Goal: Task Accomplishment & Management: Check status

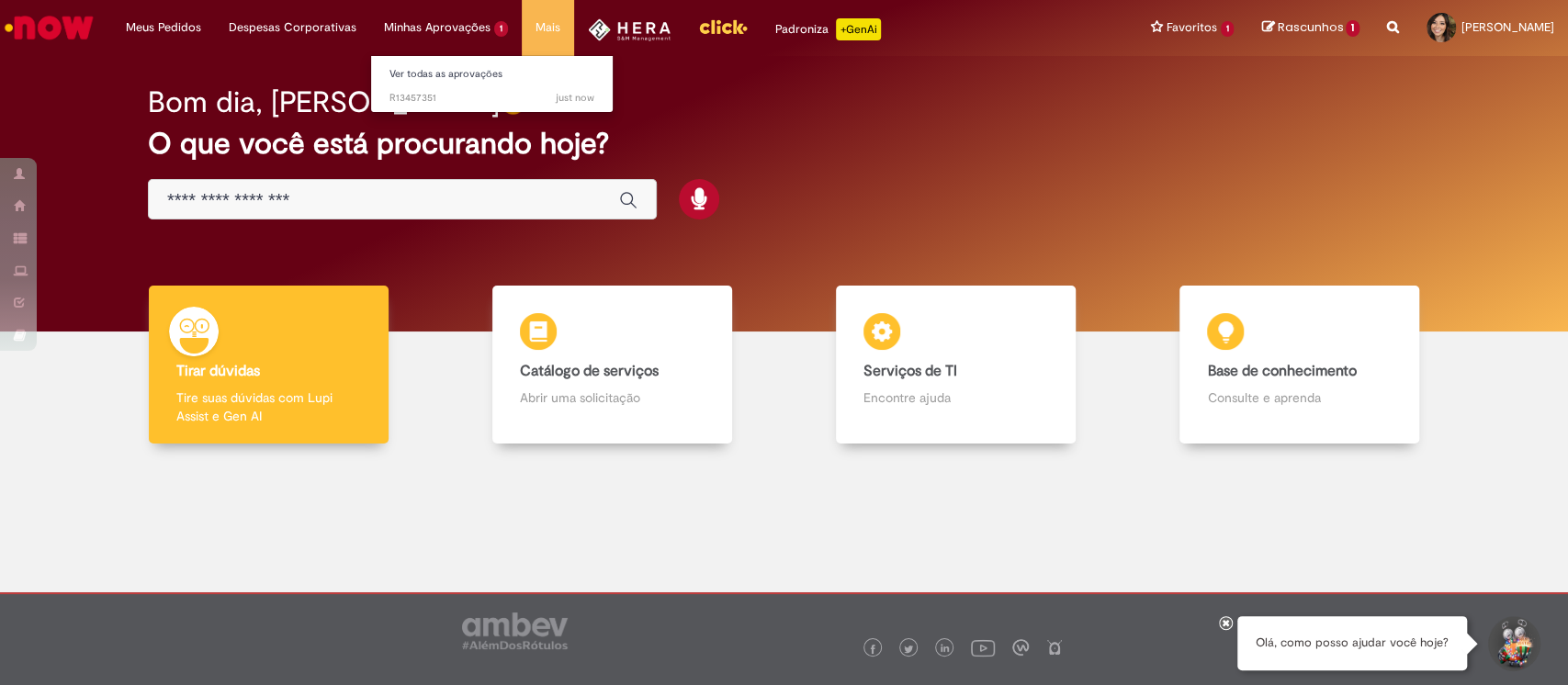
click at [215, 28] on li "Minhas Aprovações 1 Ver todas as aprovações just now just now R13457351" at bounding box center [163, 28] width 102 height 55
click at [461, 91] on span "just now just now R13457351" at bounding box center [492, 97] width 205 height 15
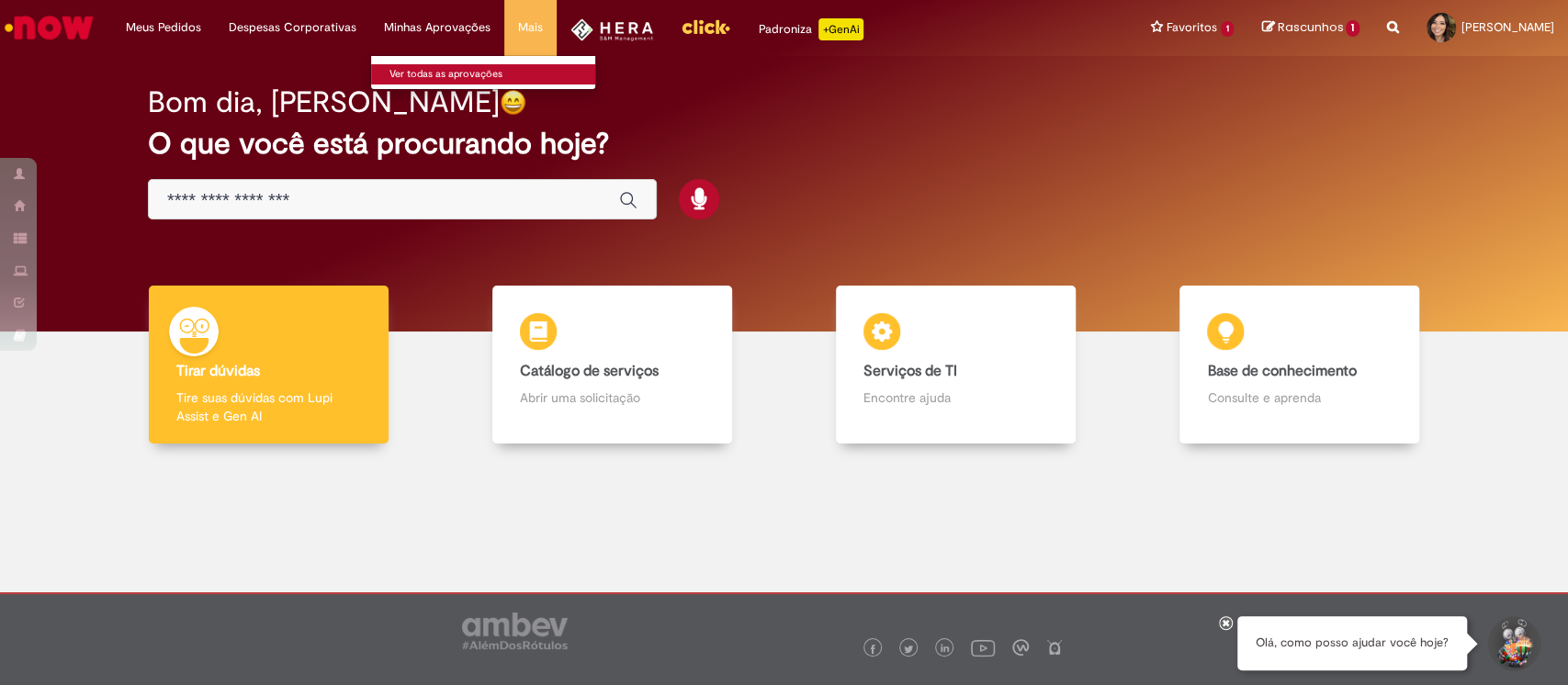
click at [433, 70] on font "Ver todas as aprovações" at bounding box center [446, 74] width 113 height 14
click at [1282, 26] on font "Rascunhos" at bounding box center [1309, 28] width 66 height 18
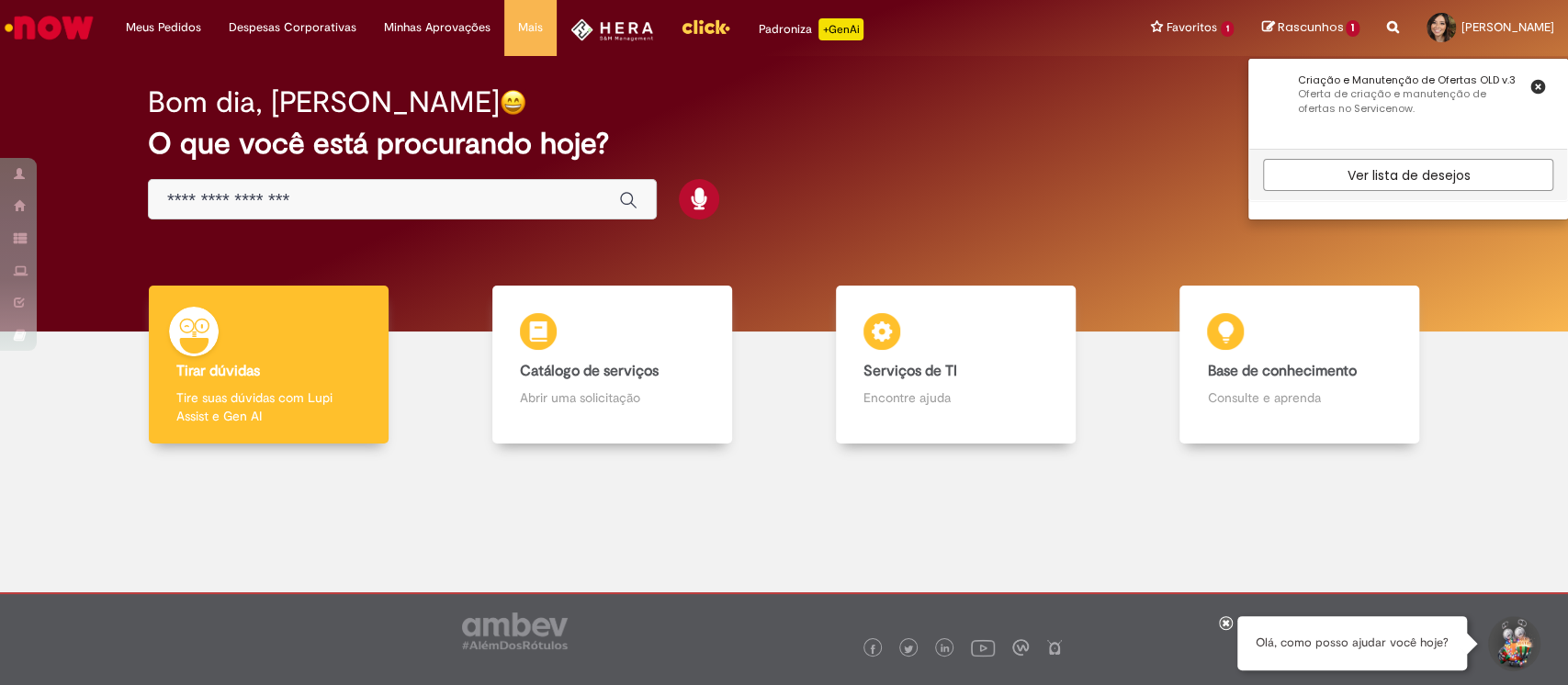
click at [979, 156] on h2 "O que você está procurando hoje?" at bounding box center [784, 144] width 1272 height 32
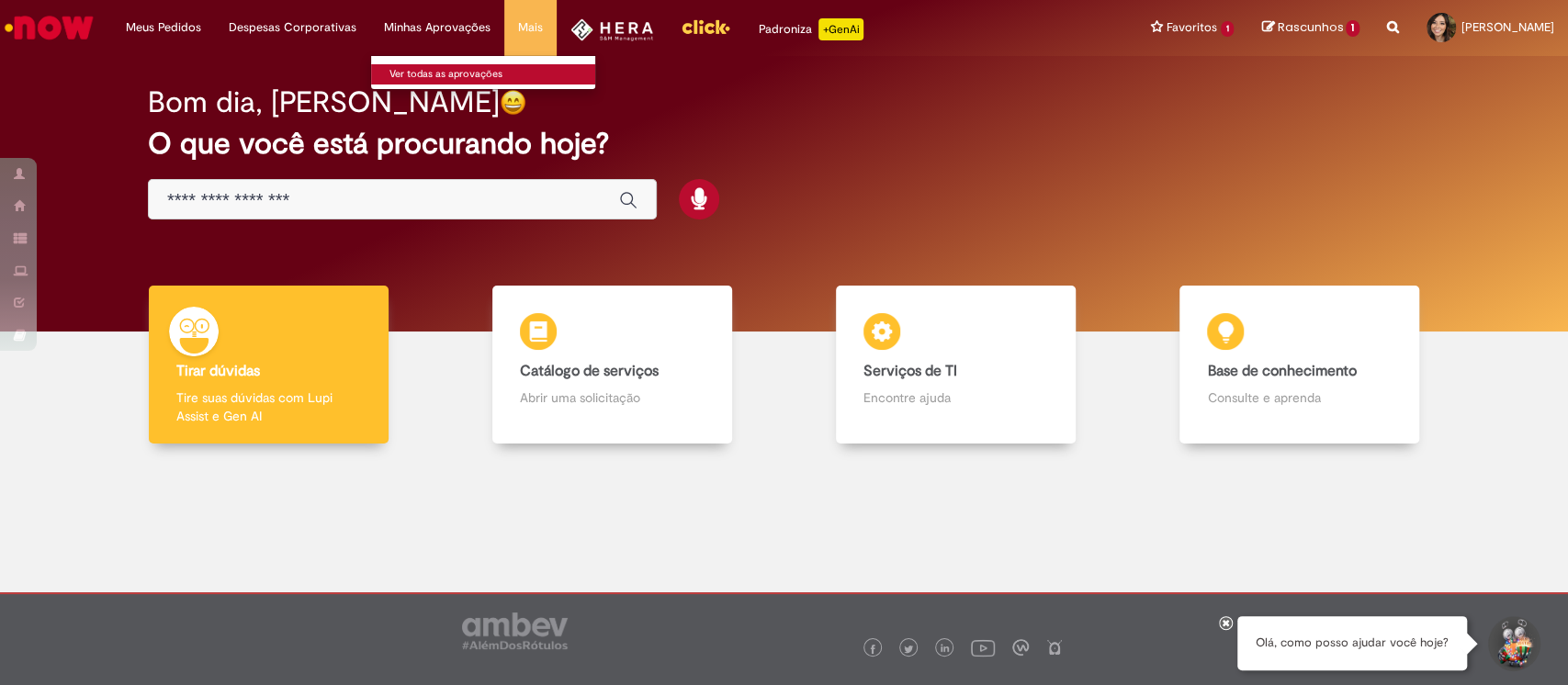
click at [473, 73] on font "Ver todas as aprovações" at bounding box center [446, 74] width 113 height 14
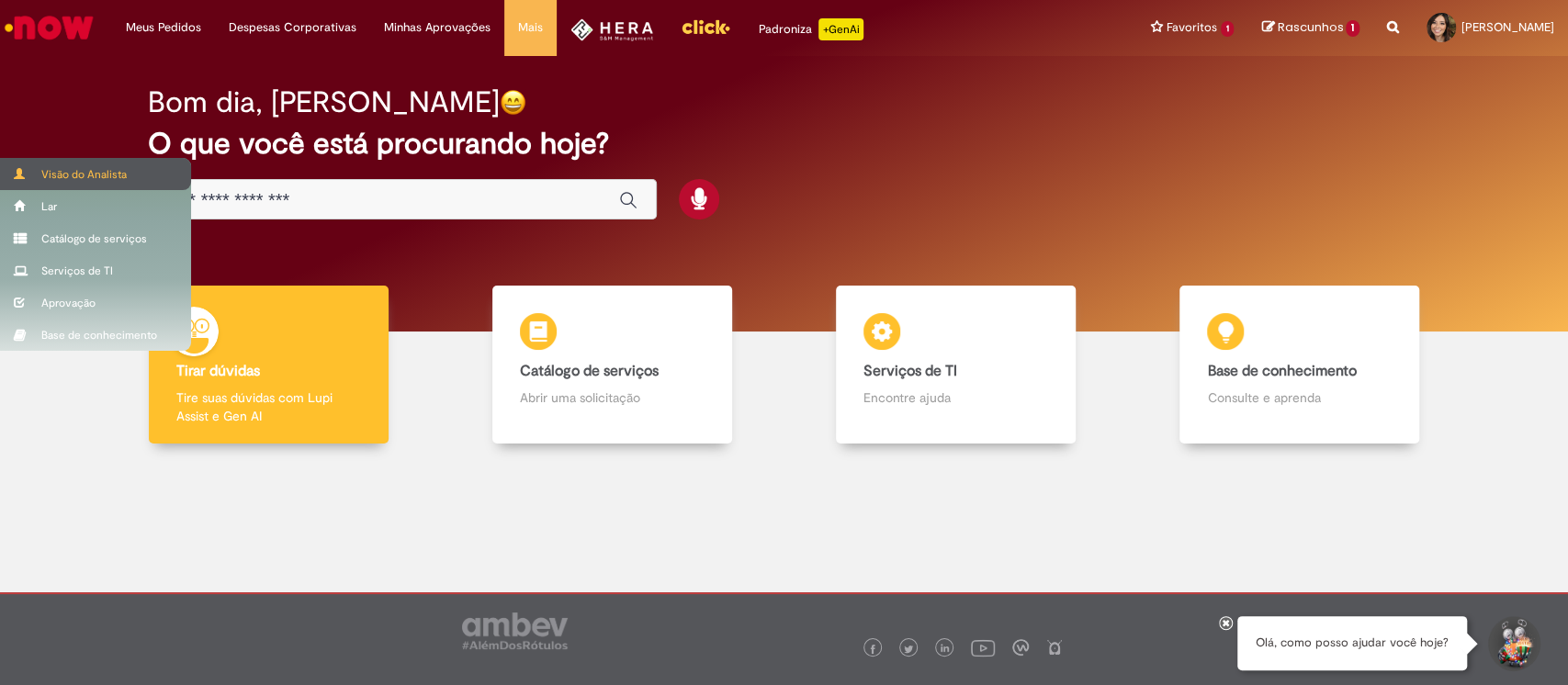
click at [13, 180] on div "Visão do Analista" at bounding box center [95, 173] width 191 height 32
